Goal: Communication & Community: Ask a question

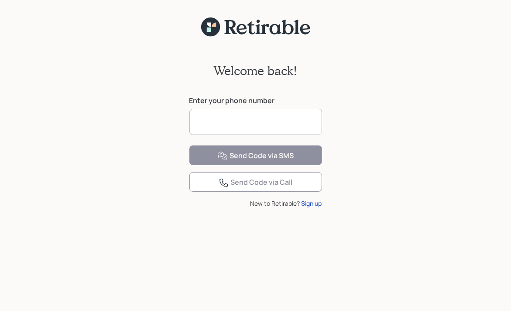
click at [223, 123] on input at bounding box center [255, 122] width 133 height 26
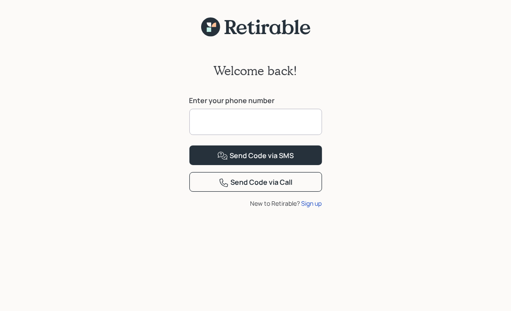
type input "**********"
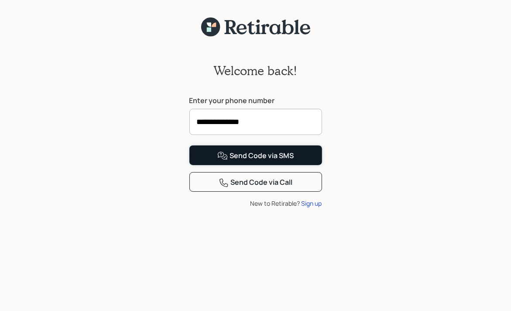
click at [270, 161] on div "Send Code via SMS" at bounding box center [255, 155] width 76 height 10
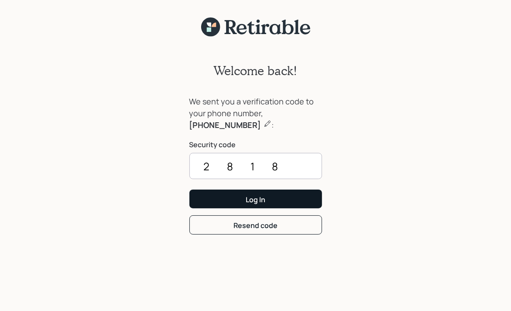
type input "2818"
click at [262, 202] on div "Log In" at bounding box center [256, 200] width 20 height 10
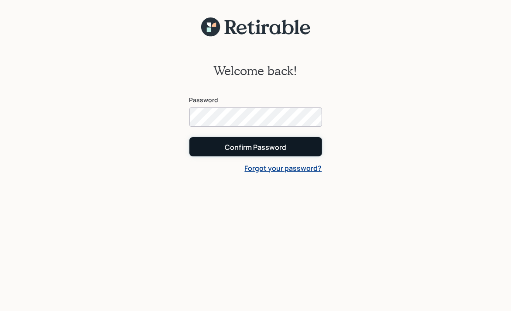
click at [256, 148] on div "Confirm Password" at bounding box center [256, 147] width 62 height 10
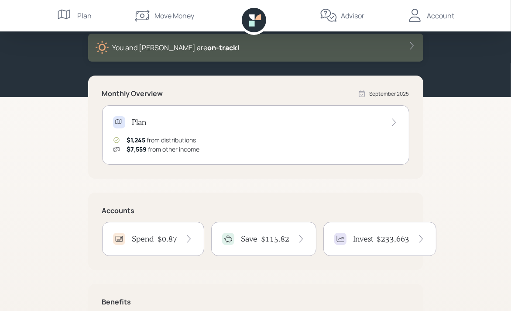
scroll to position [128, 0]
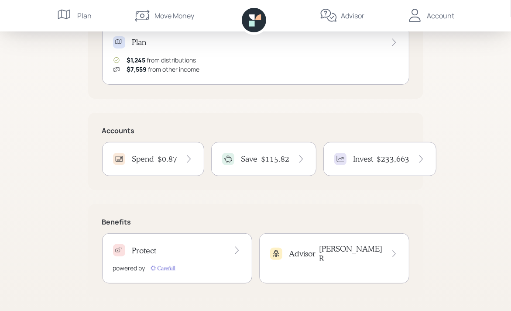
click at [323, 253] on div "Advisor [PERSON_NAME]" at bounding box center [334, 253] width 128 height 19
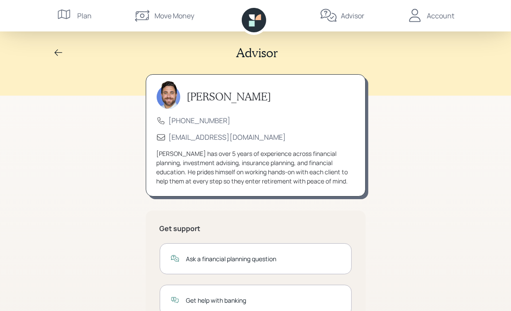
click at [236, 261] on div "Ask a financial planning question" at bounding box center [263, 258] width 154 height 9
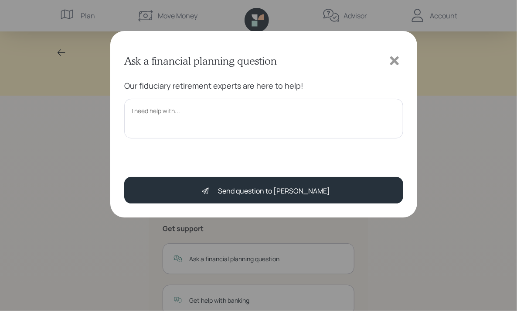
click at [137, 109] on textarea at bounding box center [263, 119] width 279 height 40
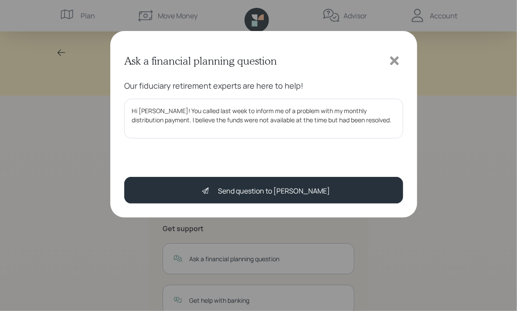
click at [444, 114] on div "Ask a financial planning question Our fiduciary retirement experts are here to …" at bounding box center [258, 155] width 517 height 311
click at [367, 119] on textarea "Hi [PERSON_NAME]! You called last week to inform me of a problem with my monthl…" at bounding box center [263, 119] width 279 height 40
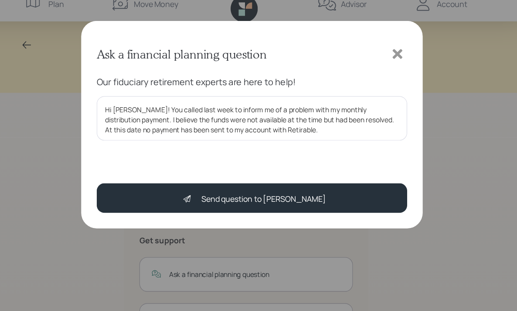
click at [294, 117] on textarea "Hi [PERSON_NAME]! You called last week to inform me of a problem with my monthl…" at bounding box center [263, 119] width 279 height 40
click at [318, 137] on textarea "Hi [PERSON_NAME]! You called last week to inform me of a problem with my monthl…" at bounding box center [263, 119] width 279 height 40
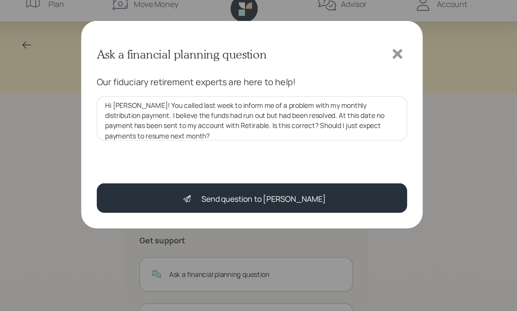
click at [342, 115] on textarea "Hi [PERSON_NAME]! You called last week to inform me of a problem with my monthl…" at bounding box center [263, 119] width 279 height 40
drag, startPoint x: 200, startPoint y: 134, endPoint x: 211, endPoint y: 134, distance: 11.3
click at [200, 134] on textarea "Hi [PERSON_NAME]! You called last week to inform me of a problem with my monthl…" at bounding box center [263, 119] width 279 height 40
drag, startPoint x: 233, startPoint y: 137, endPoint x: 378, endPoint y: 167, distance: 147.4
click at [378, 167] on div "Ask a financial planning question Our fiduciary retirement experts are here to …" at bounding box center [263, 124] width 307 height 186
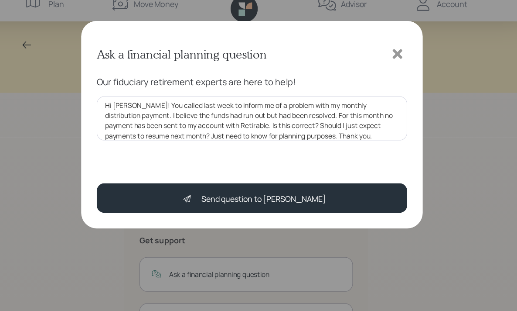
drag, startPoint x: 378, startPoint y: 167, endPoint x: 374, endPoint y: 133, distance: 34.2
click at [374, 133] on textarea "Hi [PERSON_NAME]! You called last week to inform me of a problem with my monthl…" at bounding box center [263, 119] width 279 height 40
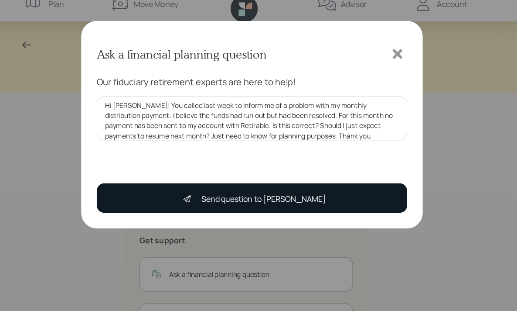
type textarea "Hi [PERSON_NAME]! You called last week to inform me of a problem with my monthl…"
click at [275, 192] on div "Send question to [PERSON_NAME]" at bounding box center [274, 190] width 112 height 10
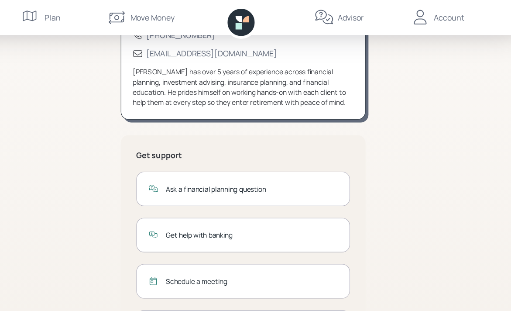
scroll to position [0, 0]
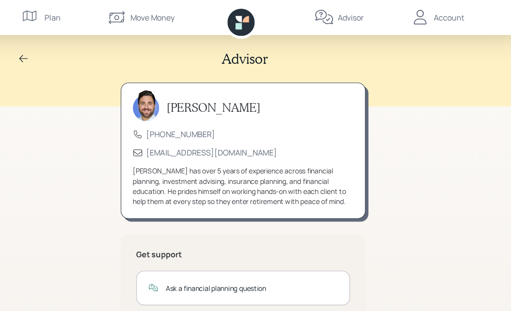
click at [254, 20] on icon at bounding box center [252, 17] width 6 height 6
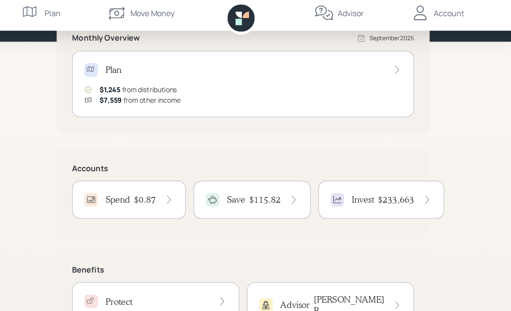
scroll to position [103, 0]
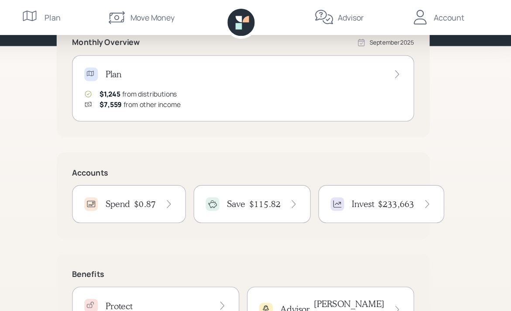
click at [281, 122] on div "Monthly Overview [DATE] Plan $1,245 from distributions $7,559 from other income…" at bounding box center [255, 177] width 335 height 315
click at [169, 16] on div "Move Money" at bounding box center [174, 15] width 40 height 10
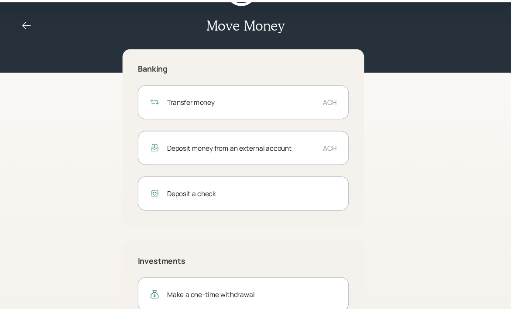
scroll to position [29, 0]
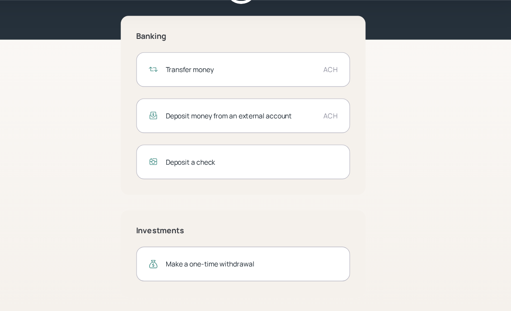
click at [257, 92] on div "Transfer money" at bounding box center [253, 93] width 135 height 9
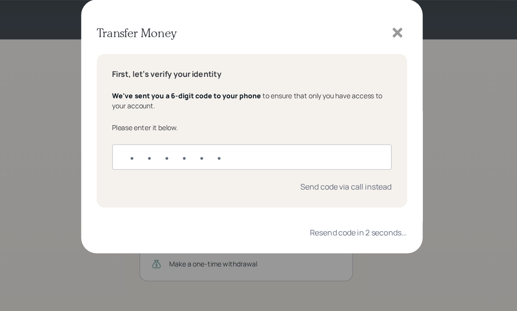
click at [395, 60] on icon at bounding box center [394, 60] width 9 height 9
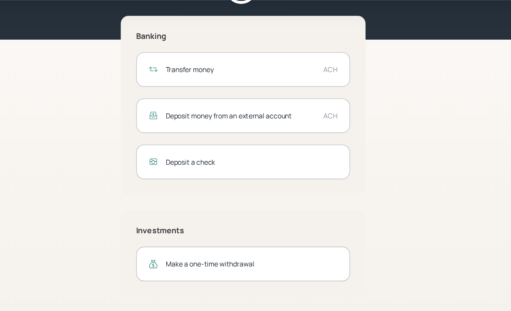
click at [103, 140] on div "Banking Transfer money ACH Deposit money from an external account ACH Deposit a…" at bounding box center [255, 171] width 335 height 252
click at [403, 147] on div "Banking Transfer money ACH Deposit money from an external account ACH Deposit a…" at bounding box center [255, 171] width 335 height 252
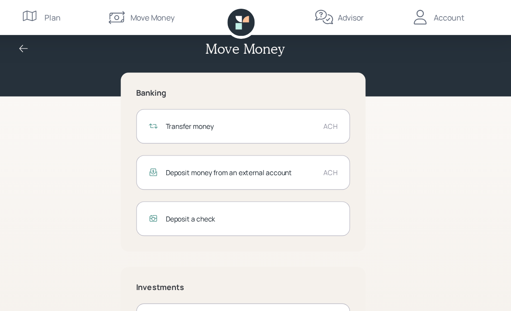
scroll to position [0, 0]
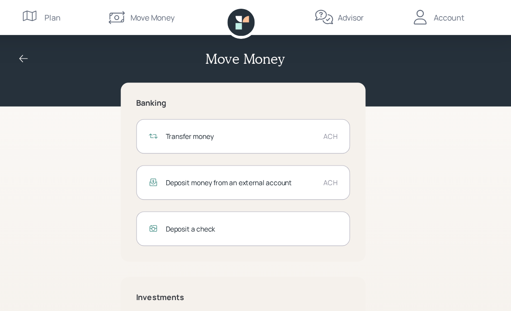
click at [56, 50] on icon at bounding box center [58, 53] width 10 height 10
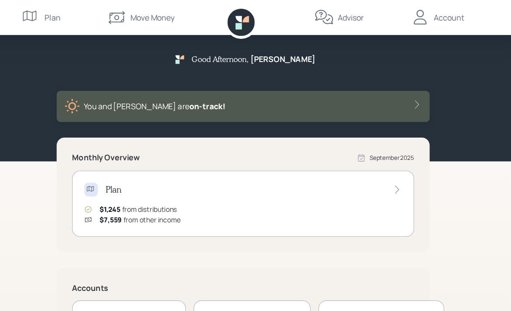
click at [252, 20] on icon at bounding box center [254, 20] width 24 height 24
click at [198, 54] on icon at bounding box center [196, 55] width 3 height 3
